Goal: Task Accomplishment & Management: Manage account settings

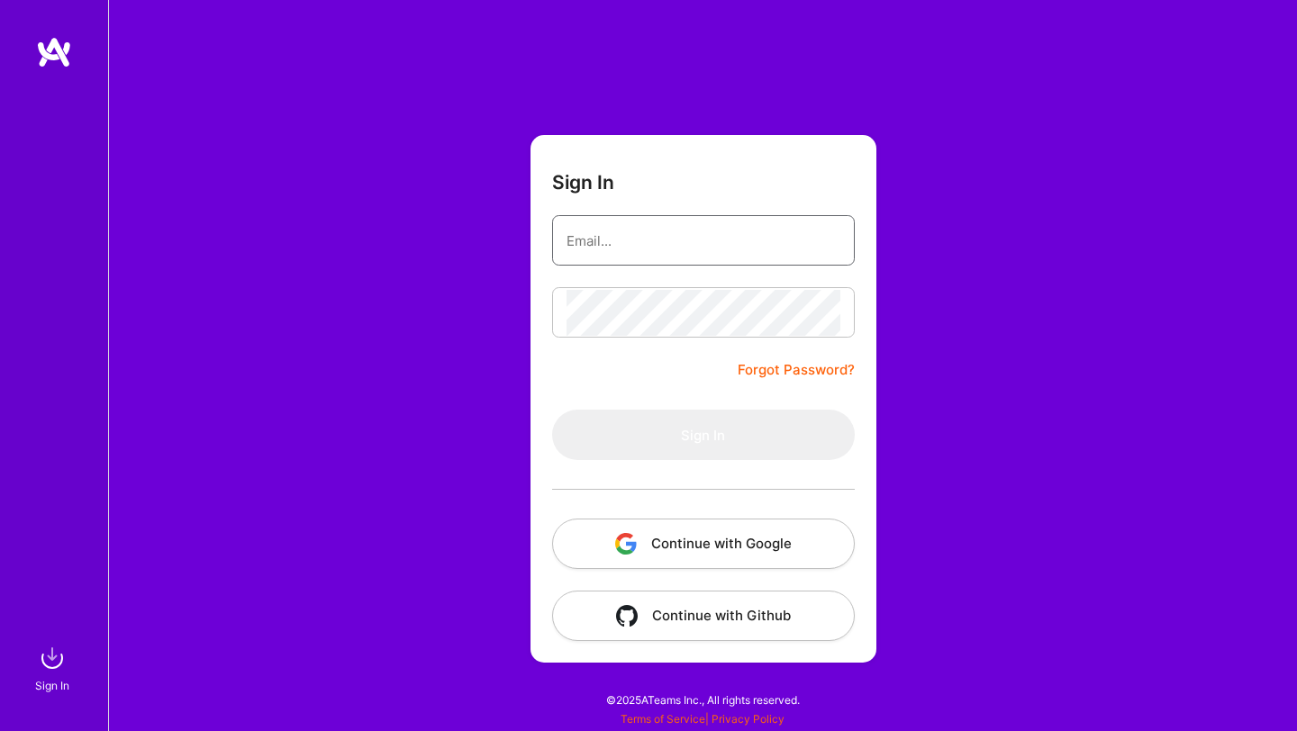
type input "[EMAIL_ADDRESS][DOMAIN_NAME]"
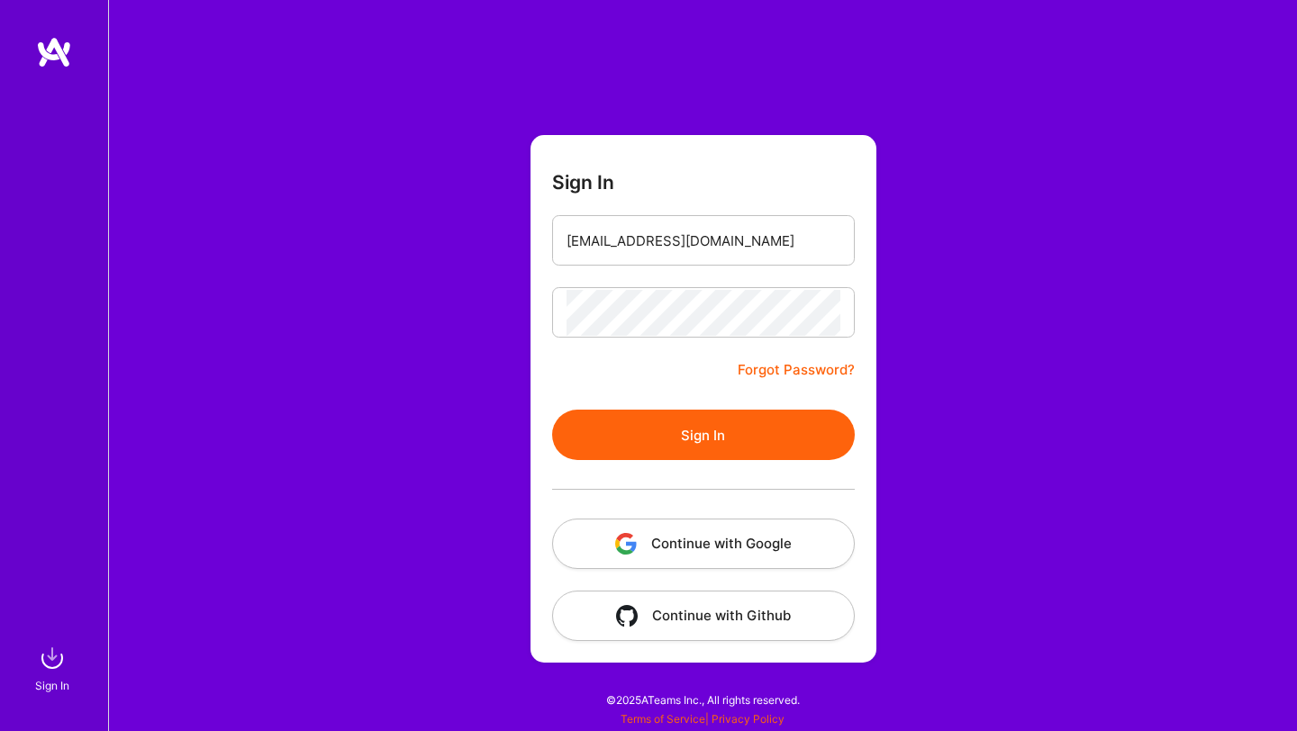
click at [531, 399] on form "Sign In [EMAIL_ADDRESS][DOMAIN_NAME] Forgot Password? Sign In Continue with Goo…" at bounding box center [703, 399] width 346 height 528
click at [699, 458] on button "Sign In" at bounding box center [703, 435] width 303 height 50
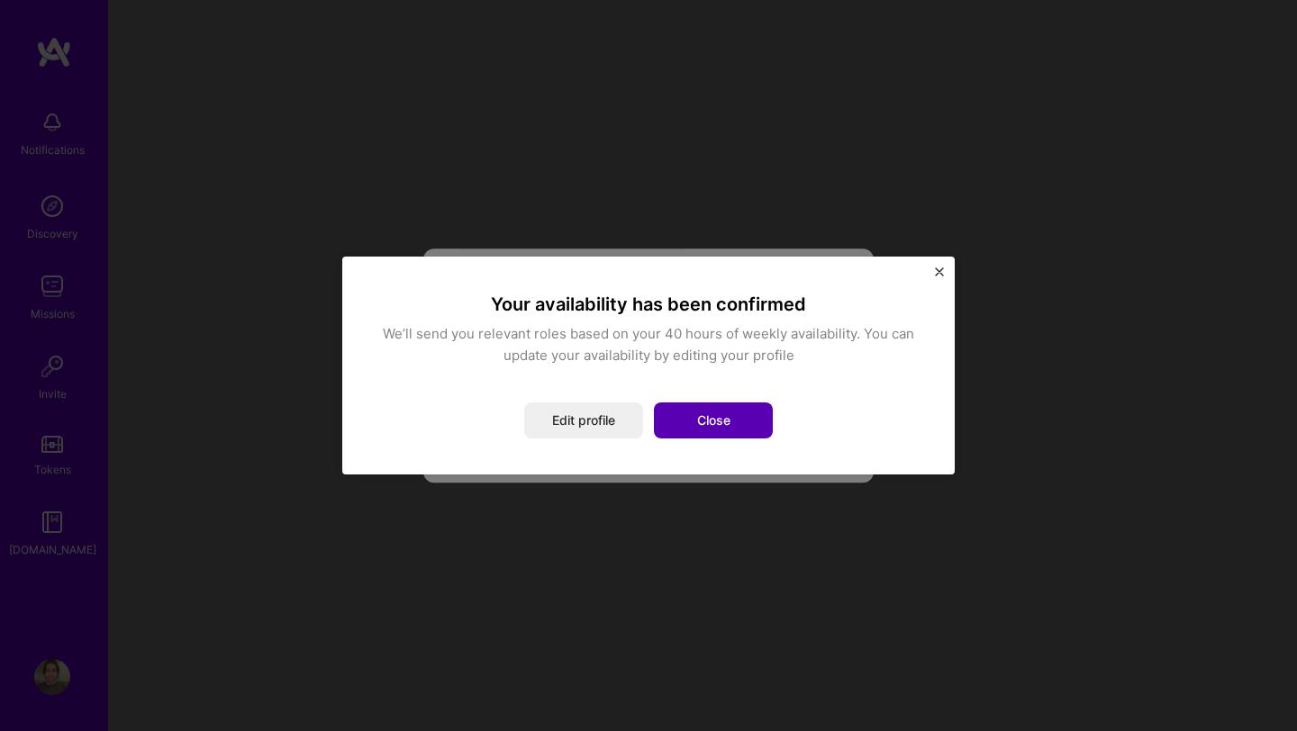
click at [696, 424] on button "Close" at bounding box center [713, 421] width 119 height 36
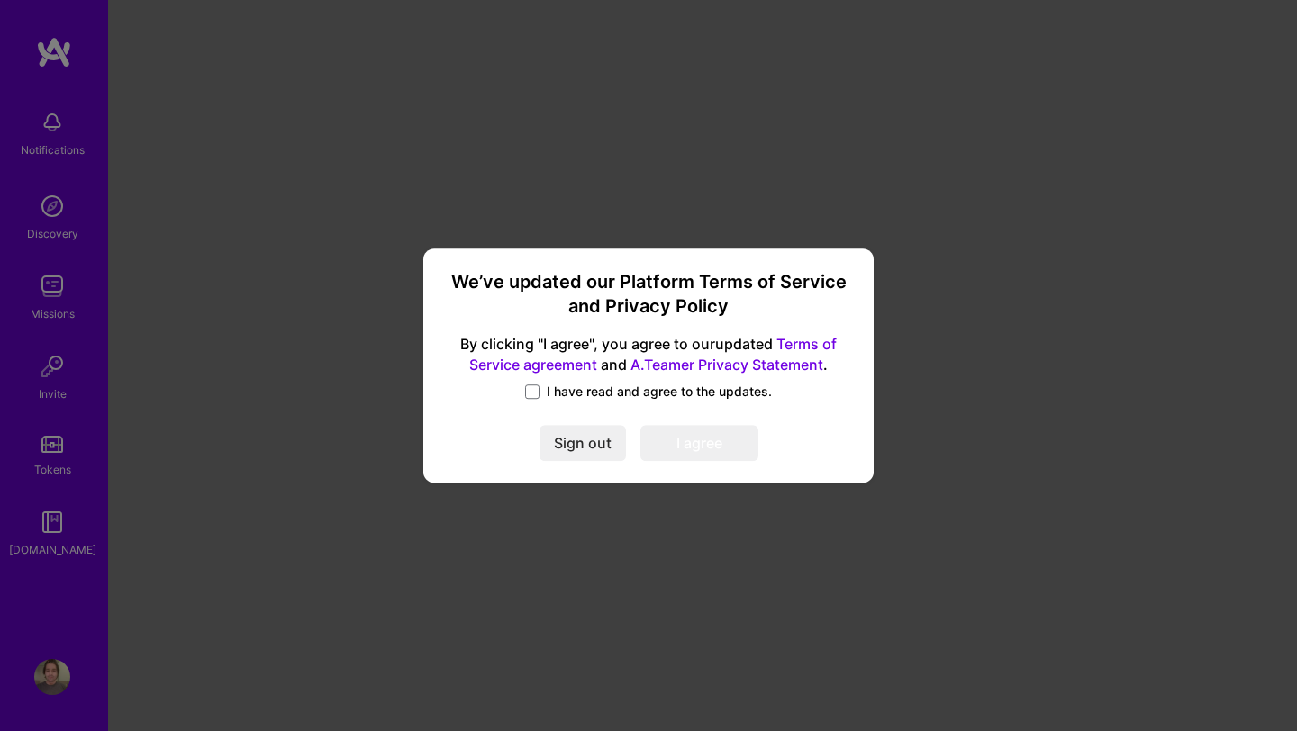
click at [540, 394] on label "I have read and agree to the updates." at bounding box center [648, 392] width 247 height 18
click at [0, 0] on input "I have read and agree to the updates." at bounding box center [0, 0] width 0 height 0
click at [668, 422] on div "We’ve updated our Platform Terms of Service and Privacy Policy By clicking "I a…" at bounding box center [649, 366] width 436 height 221
click at [693, 440] on button "I agree" at bounding box center [699, 443] width 118 height 36
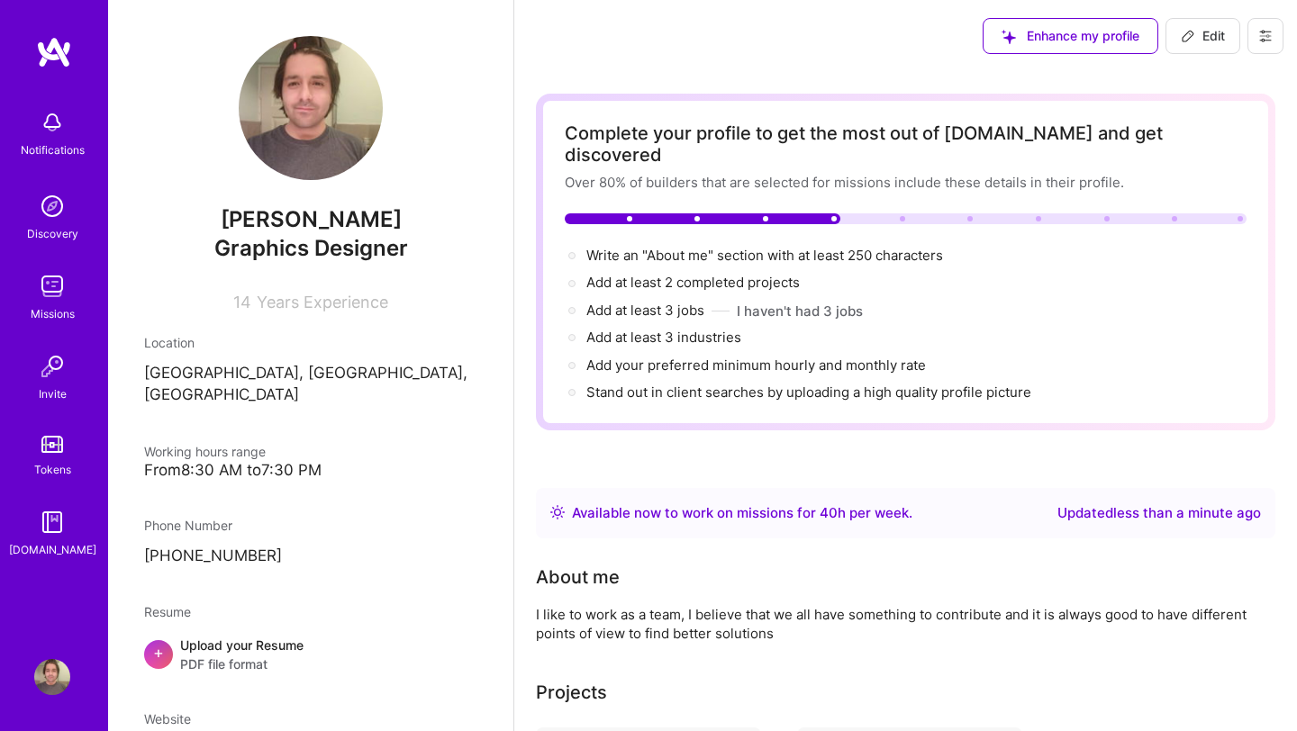
click at [52, 211] on img at bounding box center [52, 206] width 36 height 36
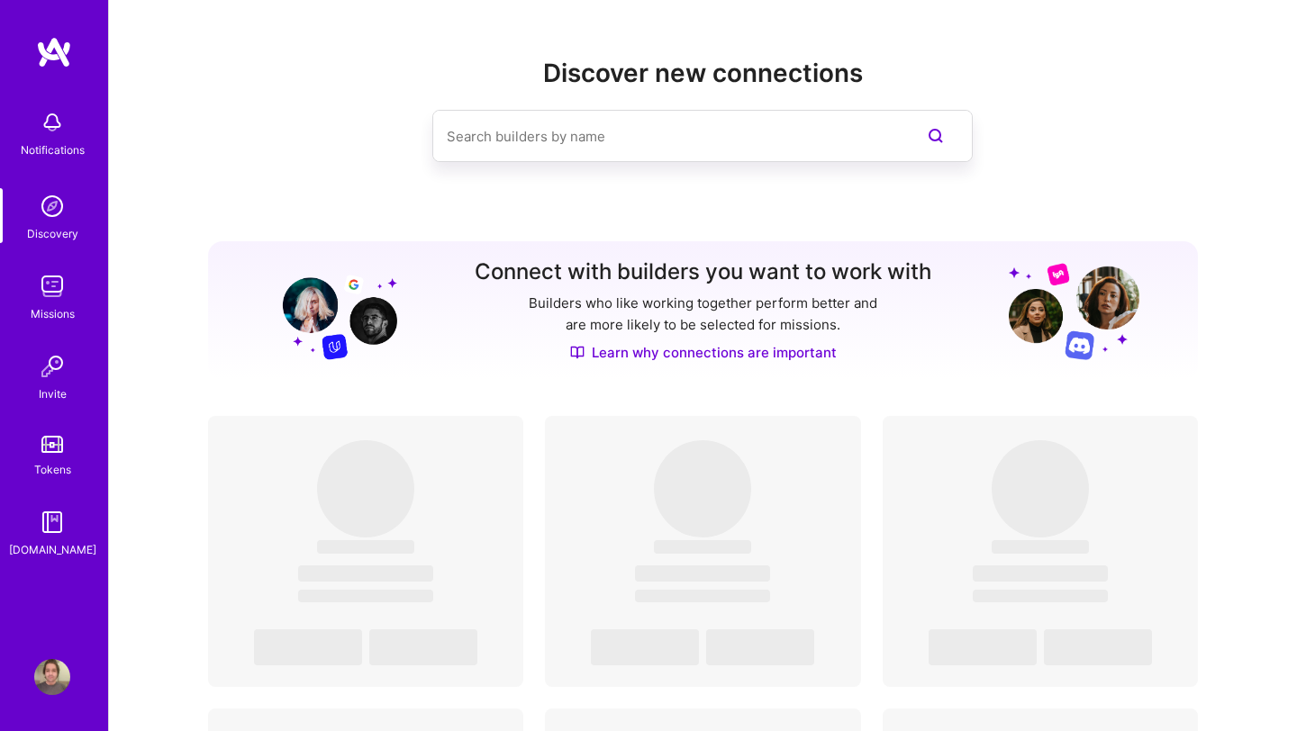
click at [47, 296] on img at bounding box center [52, 286] width 36 height 36
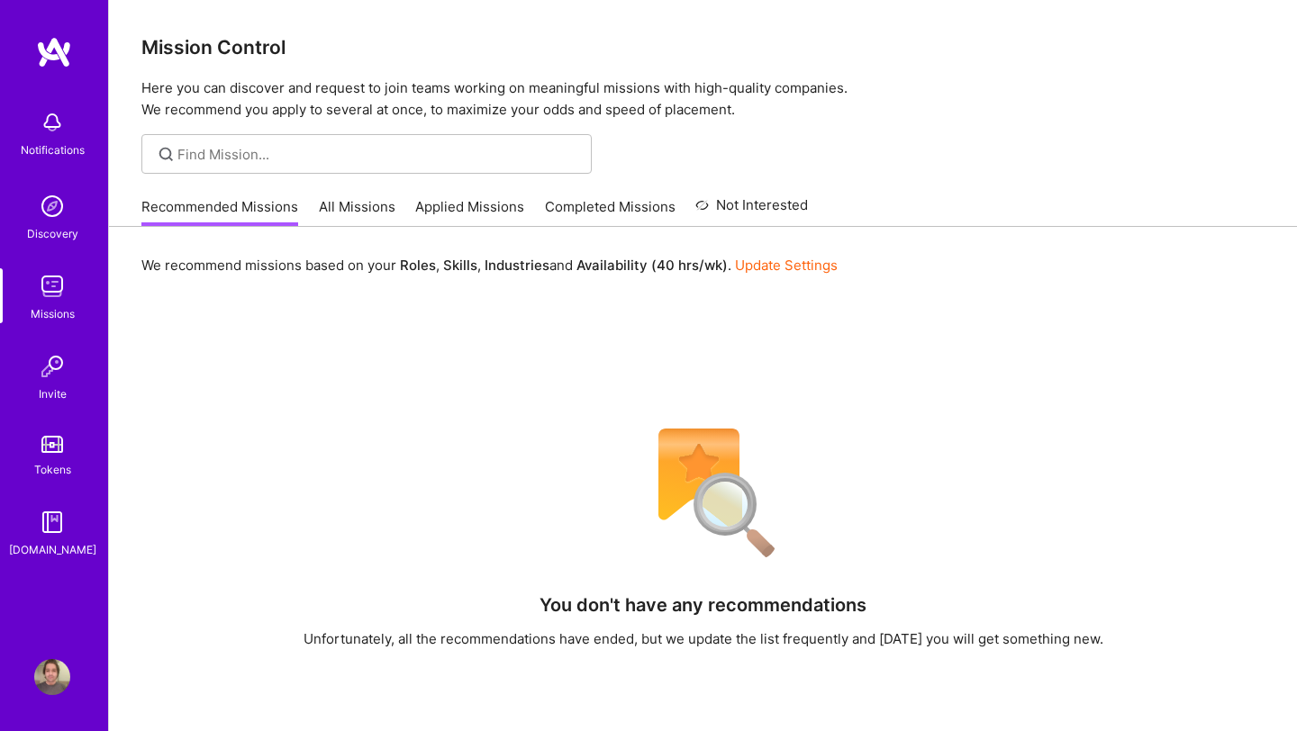
click at [339, 219] on link "All Missions" at bounding box center [357, 212] width 77 height 30
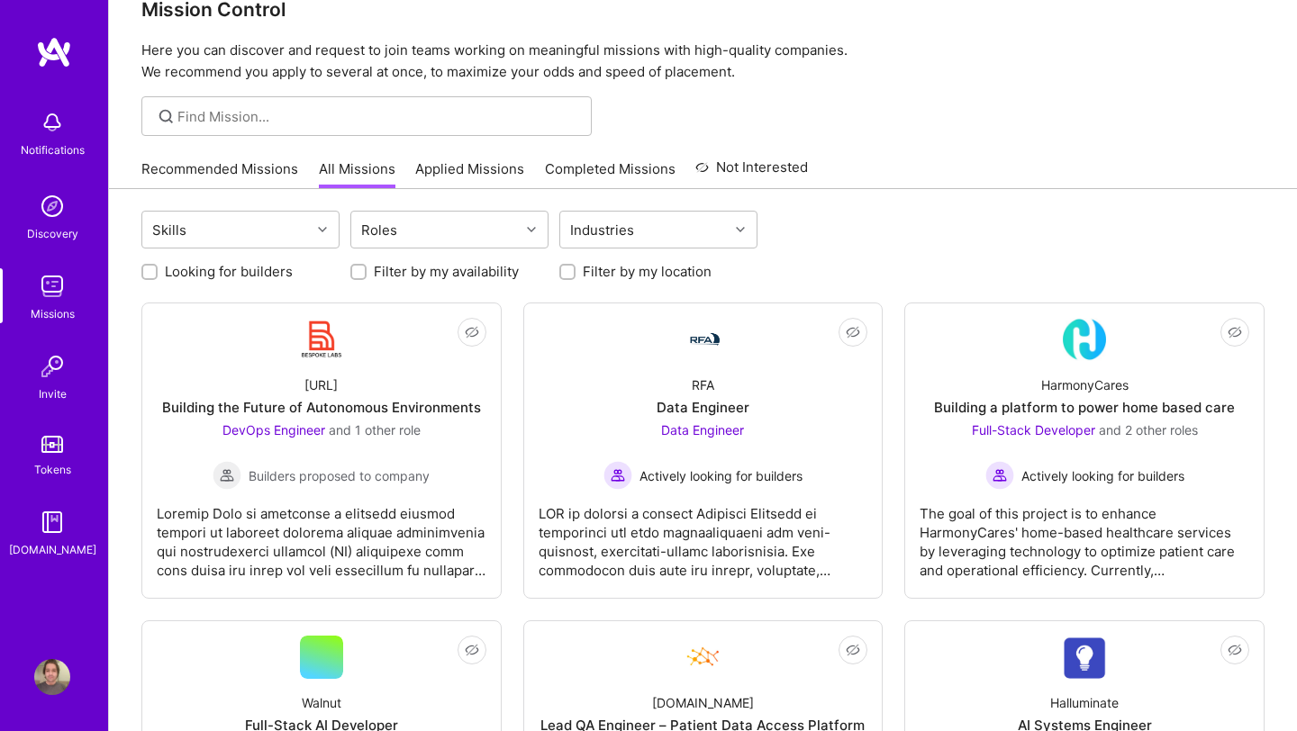
scroll to position [40, 0]
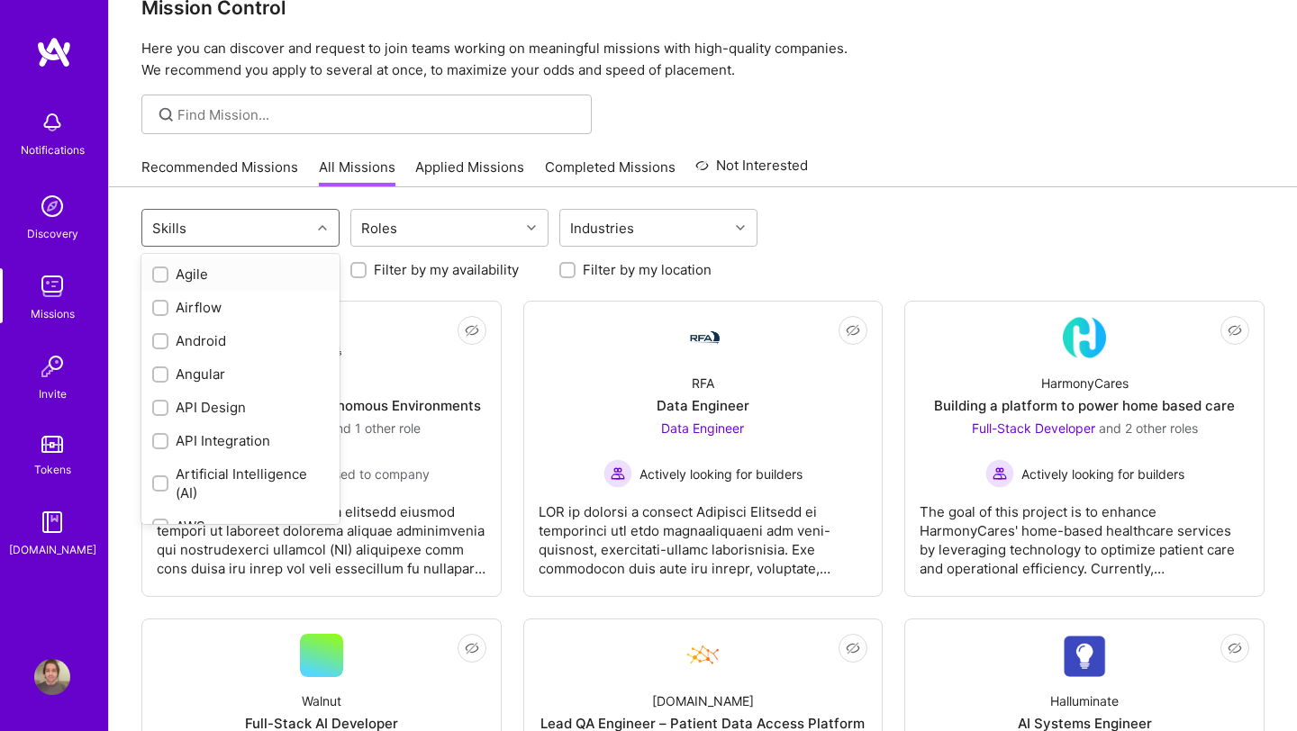
click at [318, 221] on div at bounding box center [325, 227] width 28 height 23
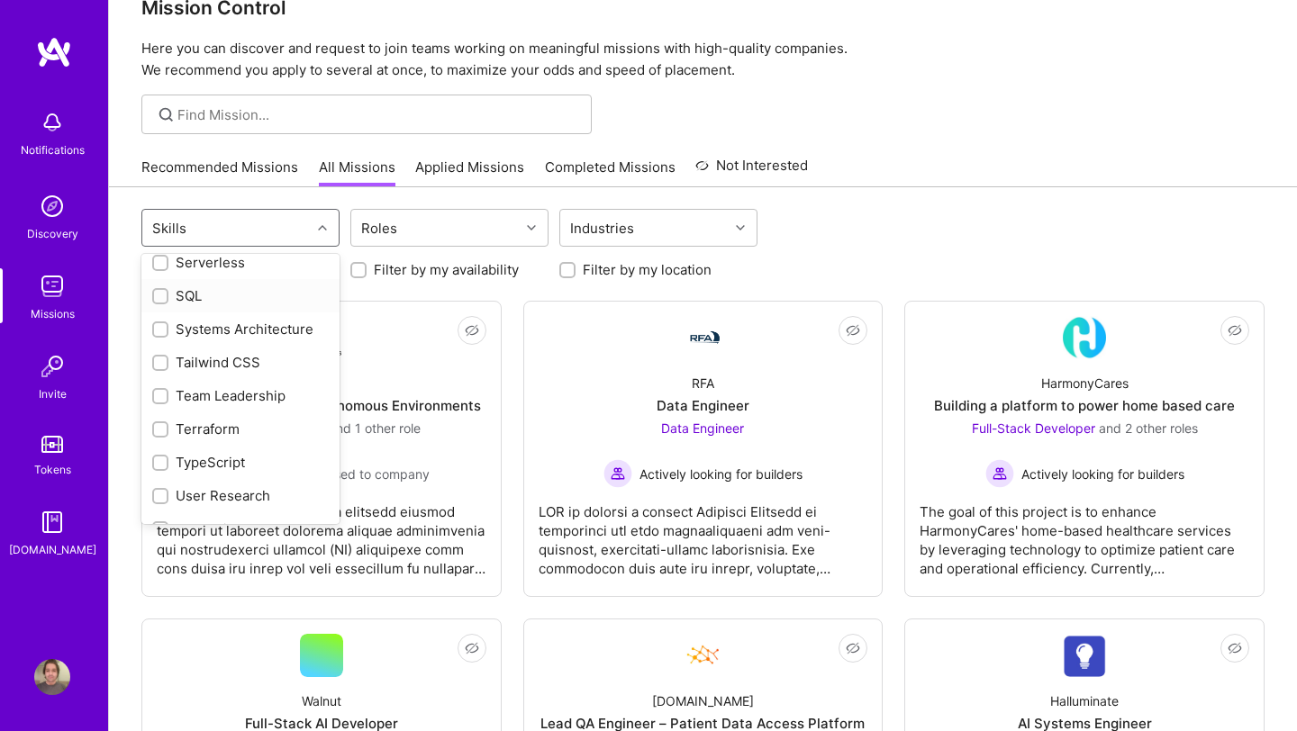
scroll to position [2422, 0]
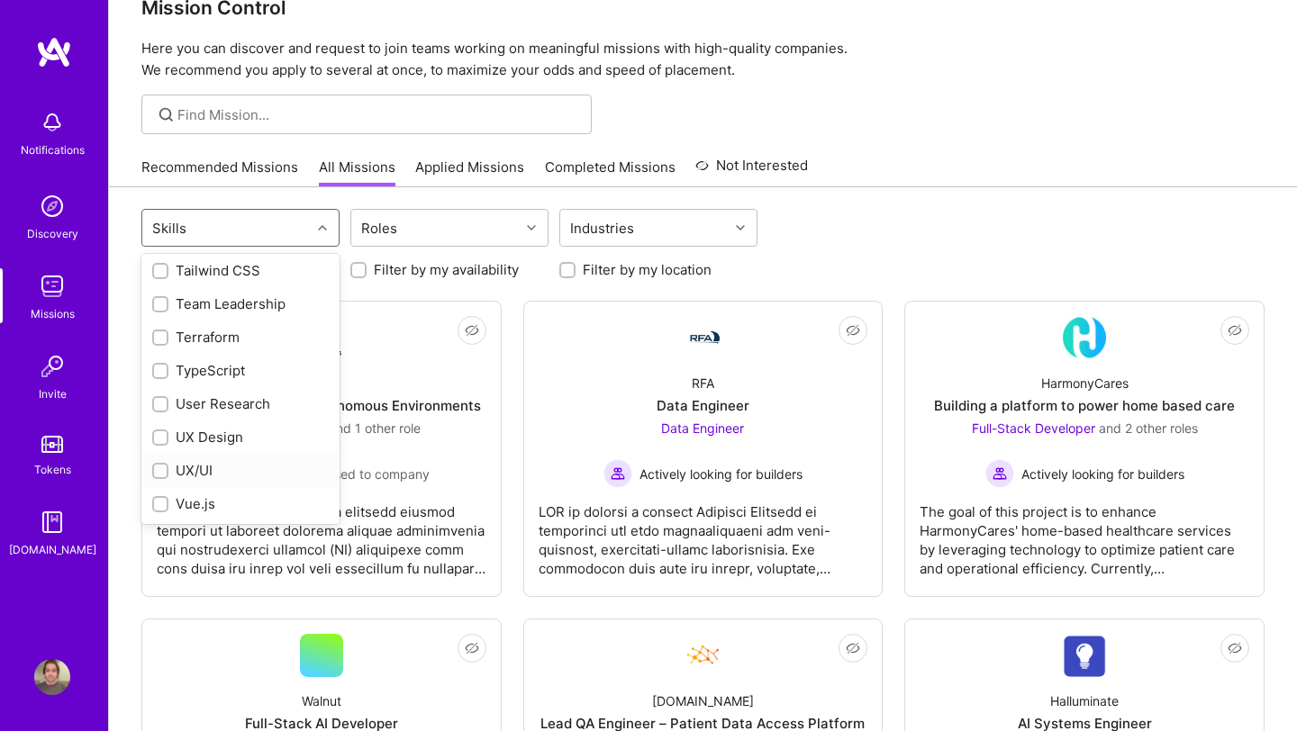
click at [157, 473] on input "checkbox" at bounding box center [162, 472] width 13 height 13
checkbox input "true"
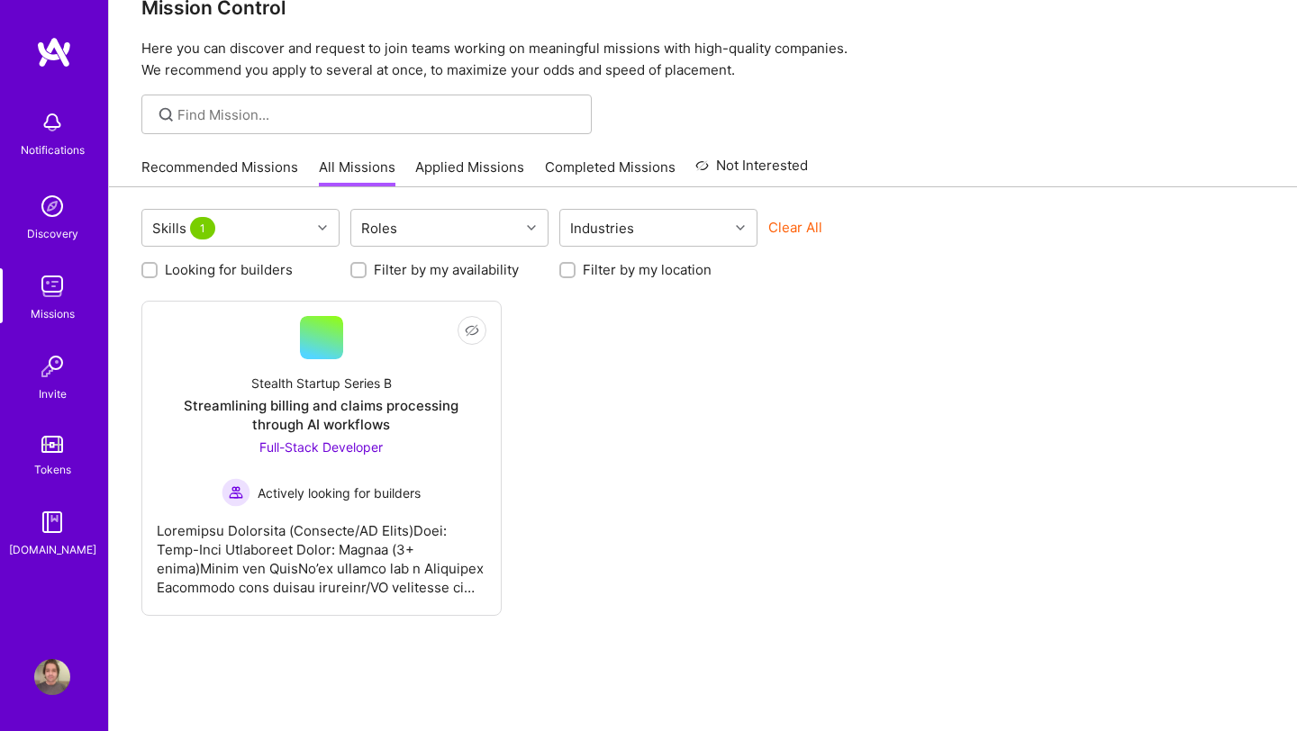
click at [632, 383] on div "Not Interested Stealth Startup Series B Streamlining billing and claims process…" at bounding box center [702, 458] width 1123 height 315
